Goal: Transaction & Acquisition: Purchase product/service

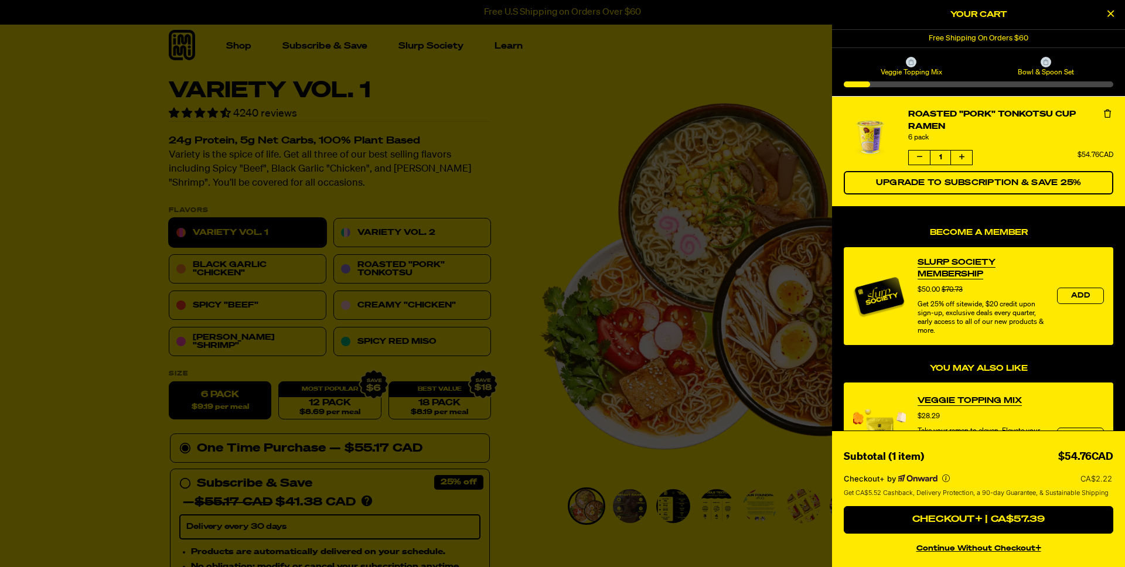
click at [926, 52] on div at bounding box center [562, 283] width 1125 height 567
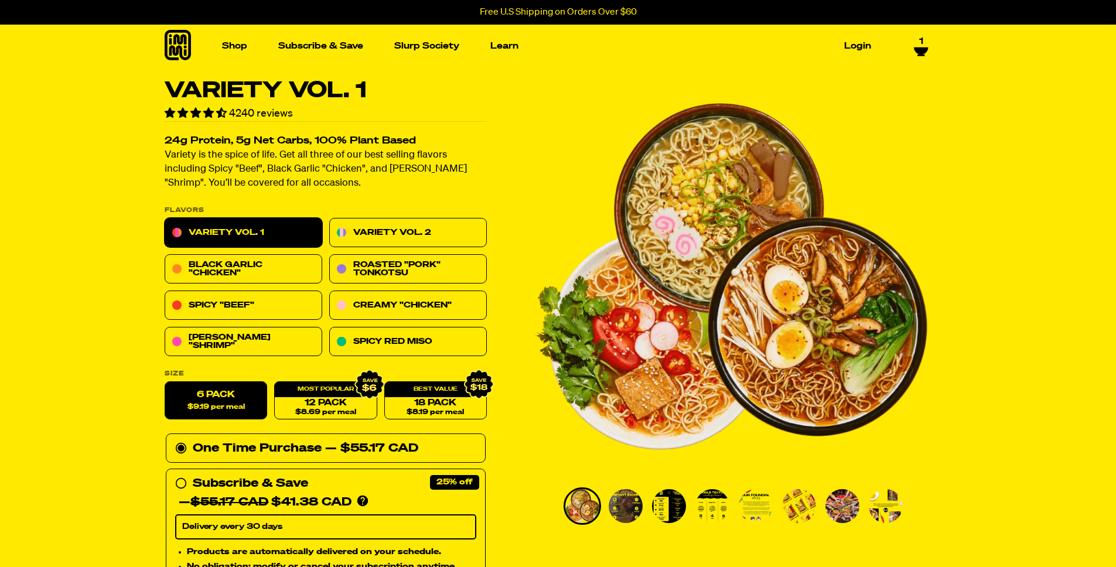
click at [922, 49] on icon at bounding box center [921, 50] width 14 height 7
